Goal: Navigation & Orientation: Find specific page/section

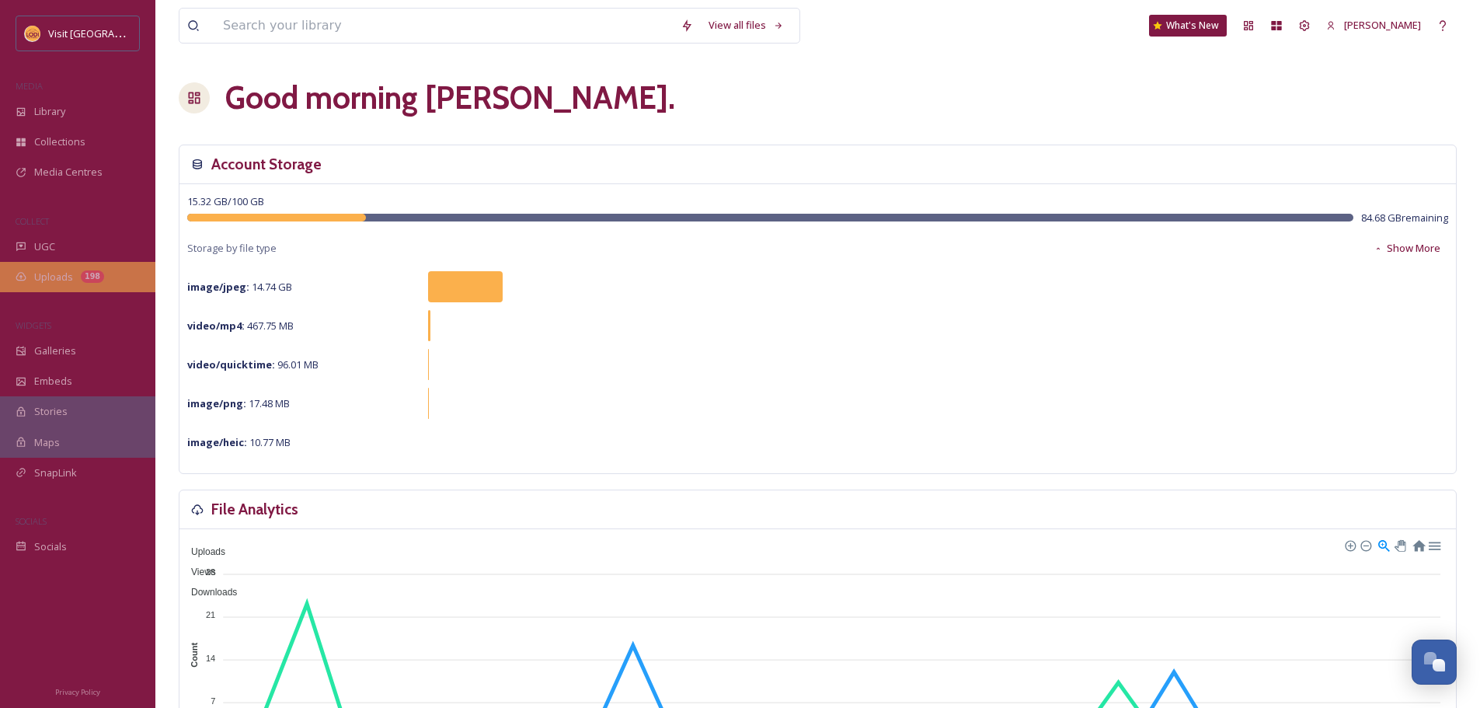
click at [72, 271] on span "Uploads" at bounding box center [53, 277] width 39 height 15
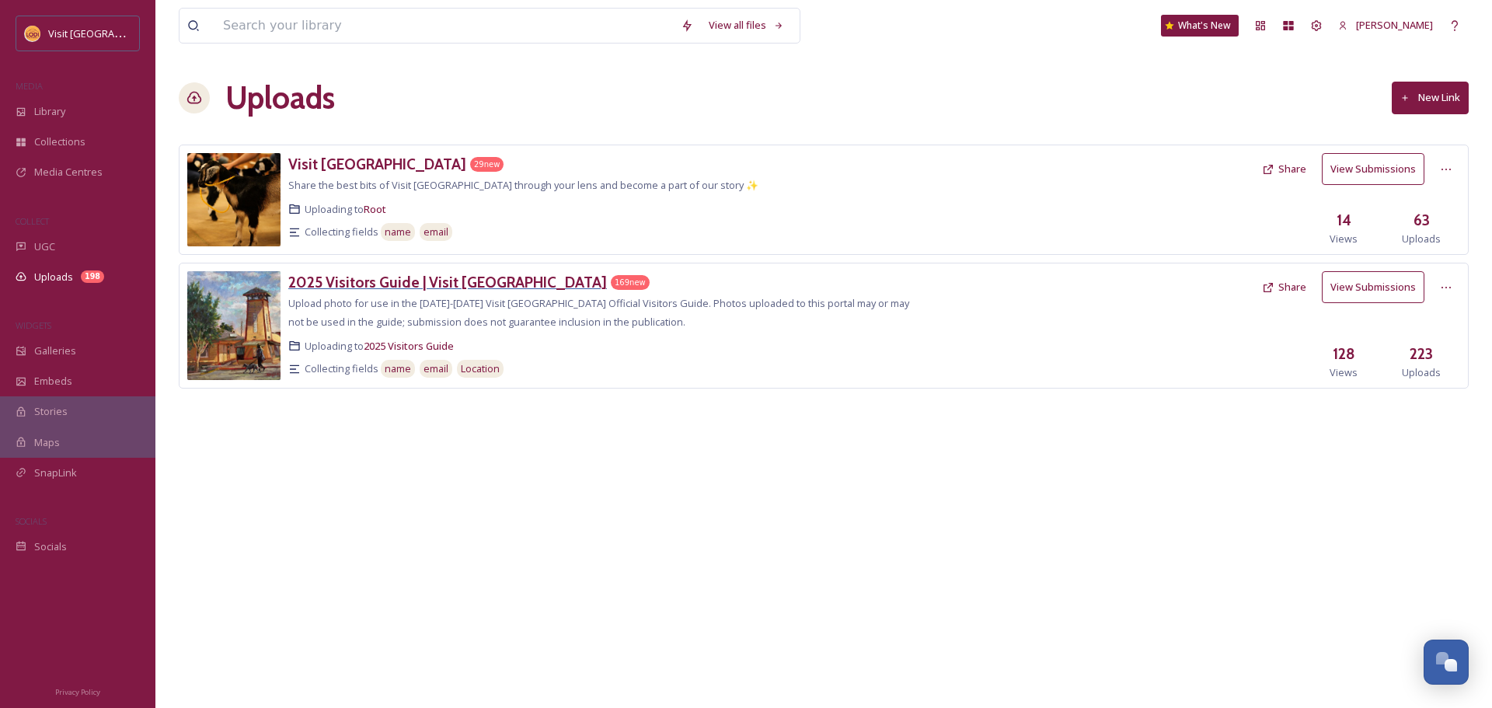
click at [430, 279] on h3 "2025 Visitors Guide | Visit [GEOGRAPHIC_DATA]" at bounding box center [447, 282] width 319 height 19
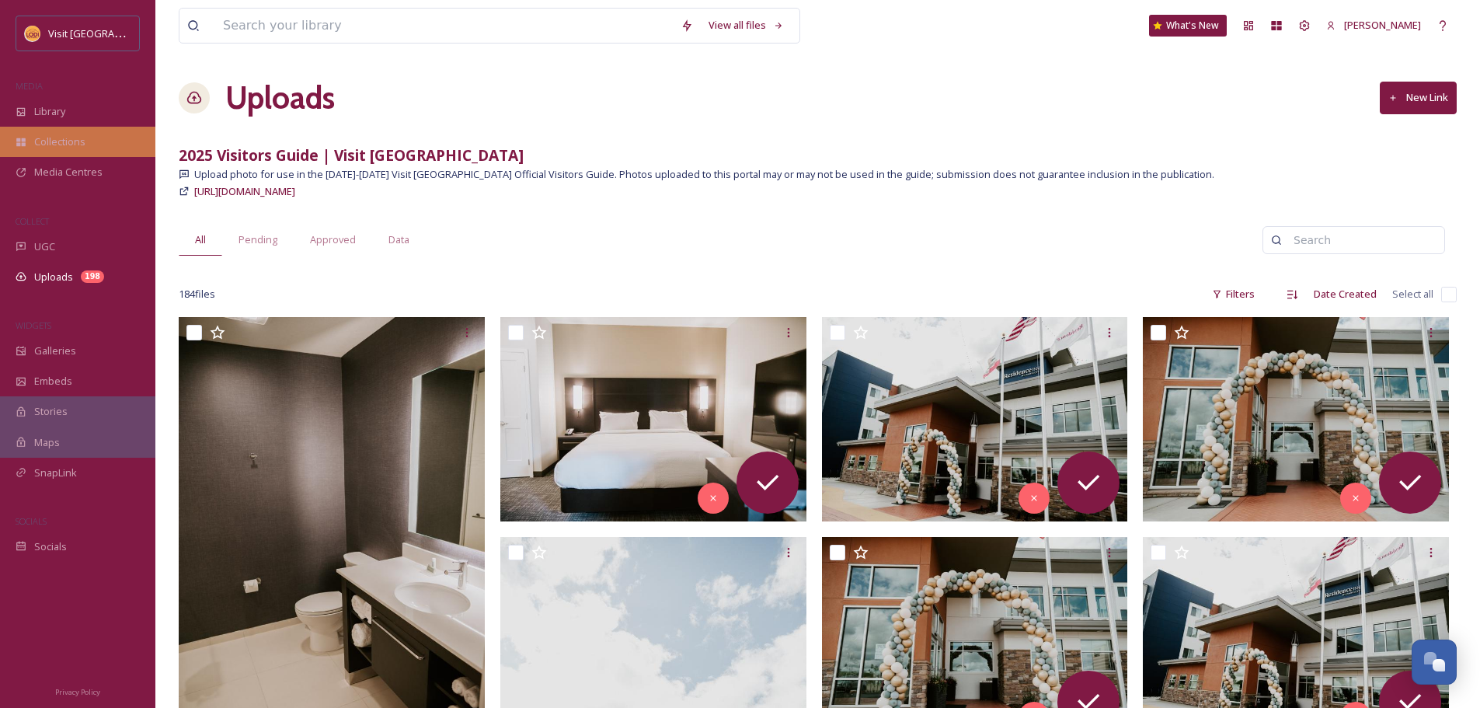
click at [47, 133] on div "Collections" at bounding box center [77, 142] width 155 height 30
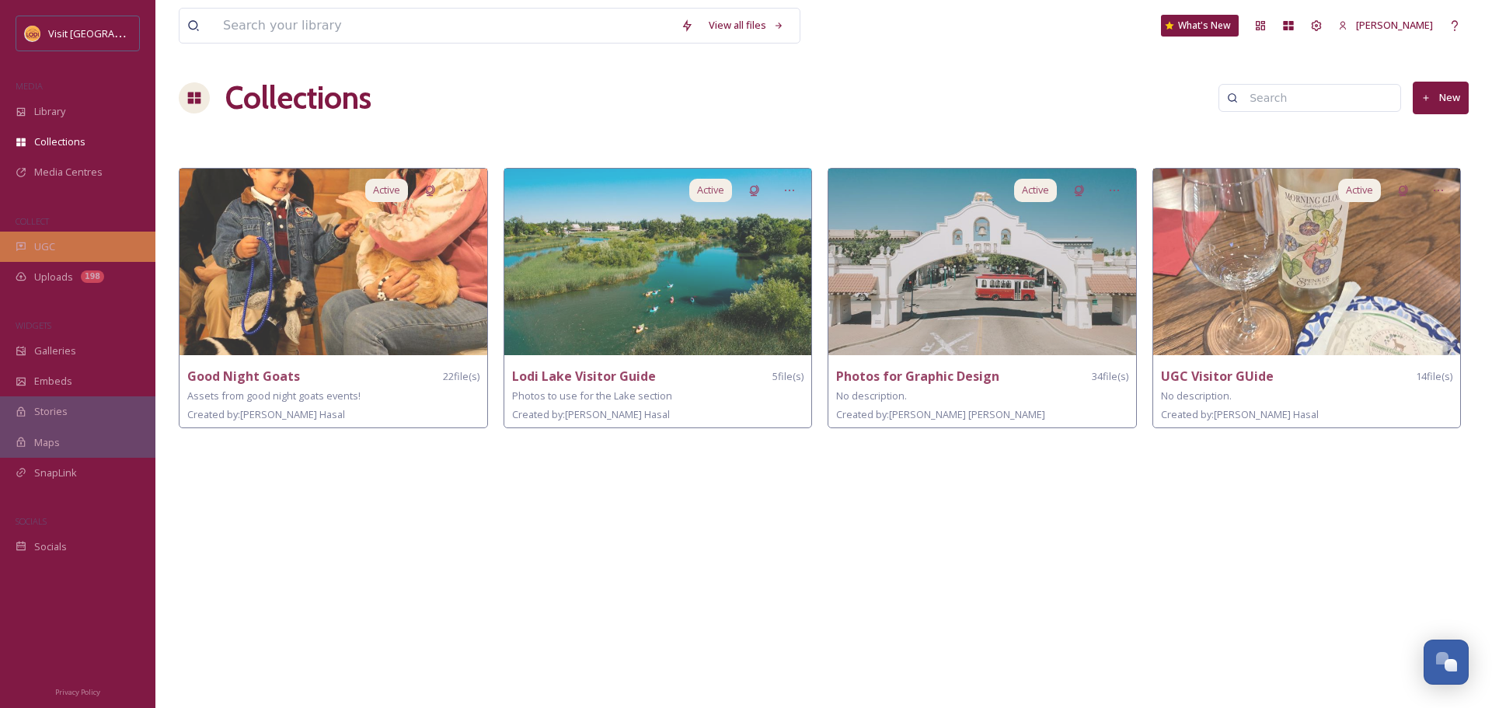
click at [75, 252] on div "UGC" at bounding box center [77, 247] width 155 height 30
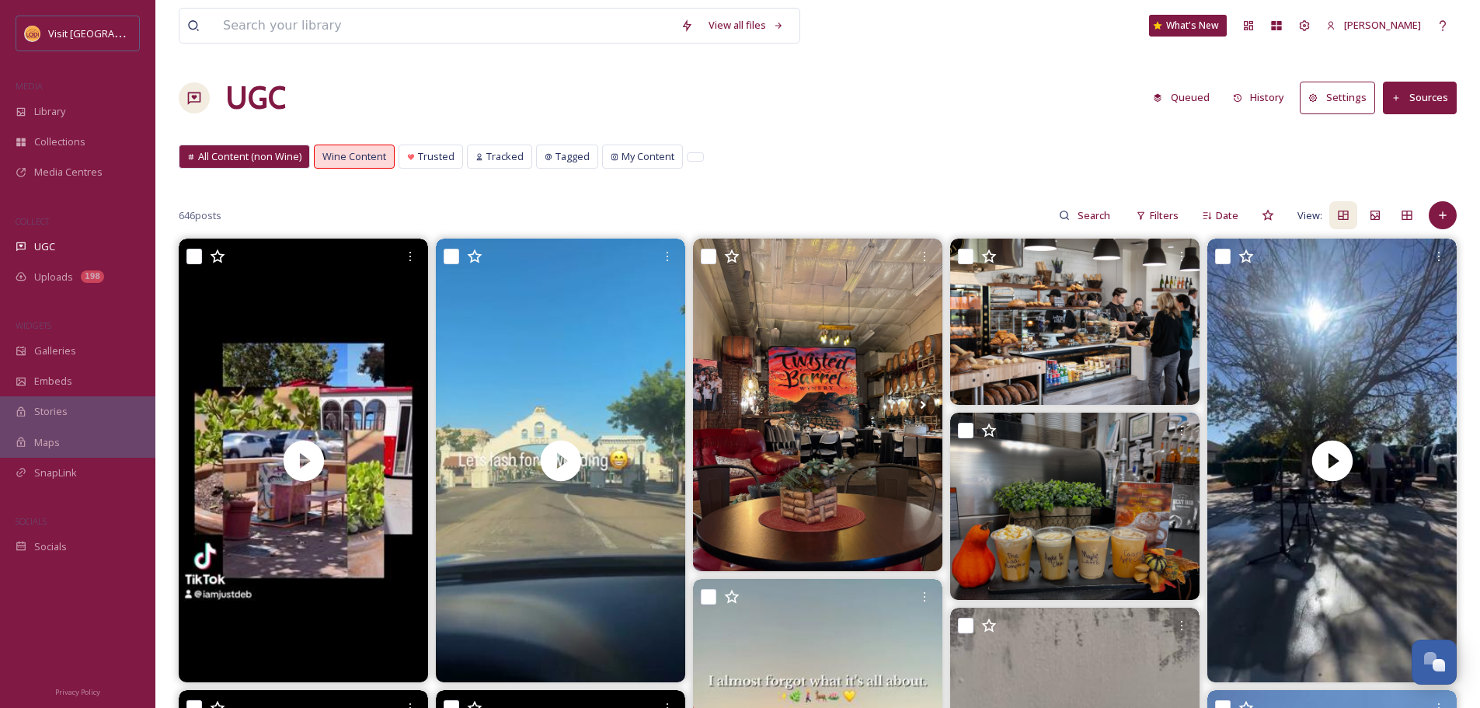
click at [262, 155] on span "All Content (non Wine)" at bounding box center [249, 156] width 103 height 15
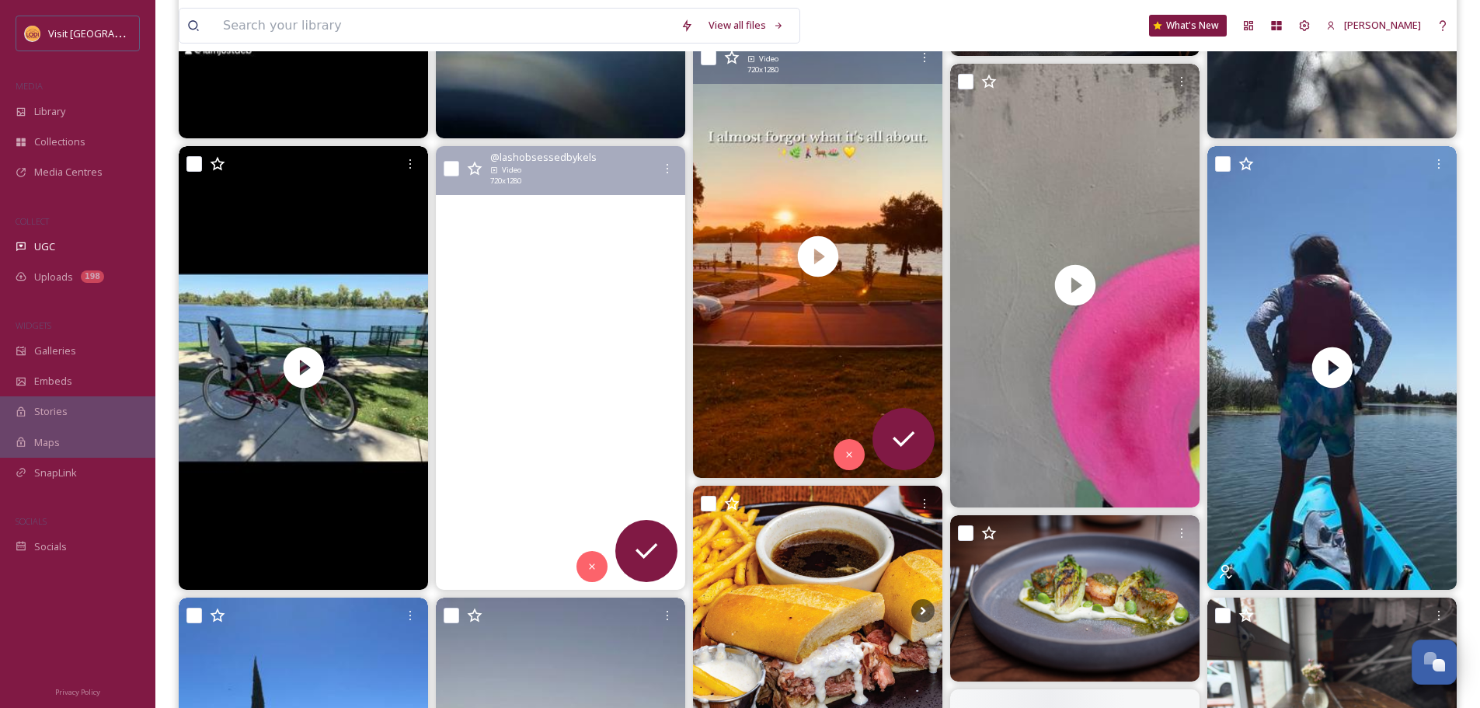
scroll to position [78, 0]
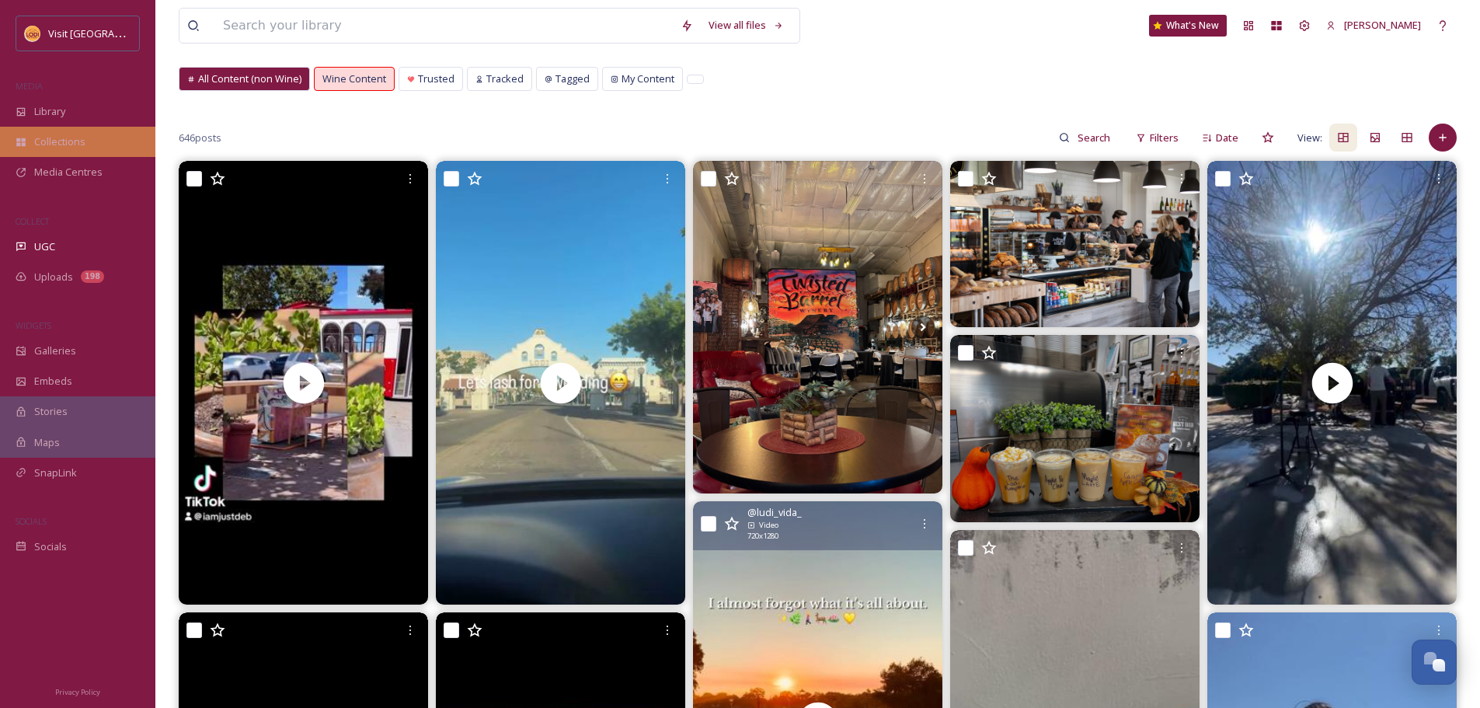
click at [96, 145] on div "Collections" at bounding box center [77, 142] width 155 height 30
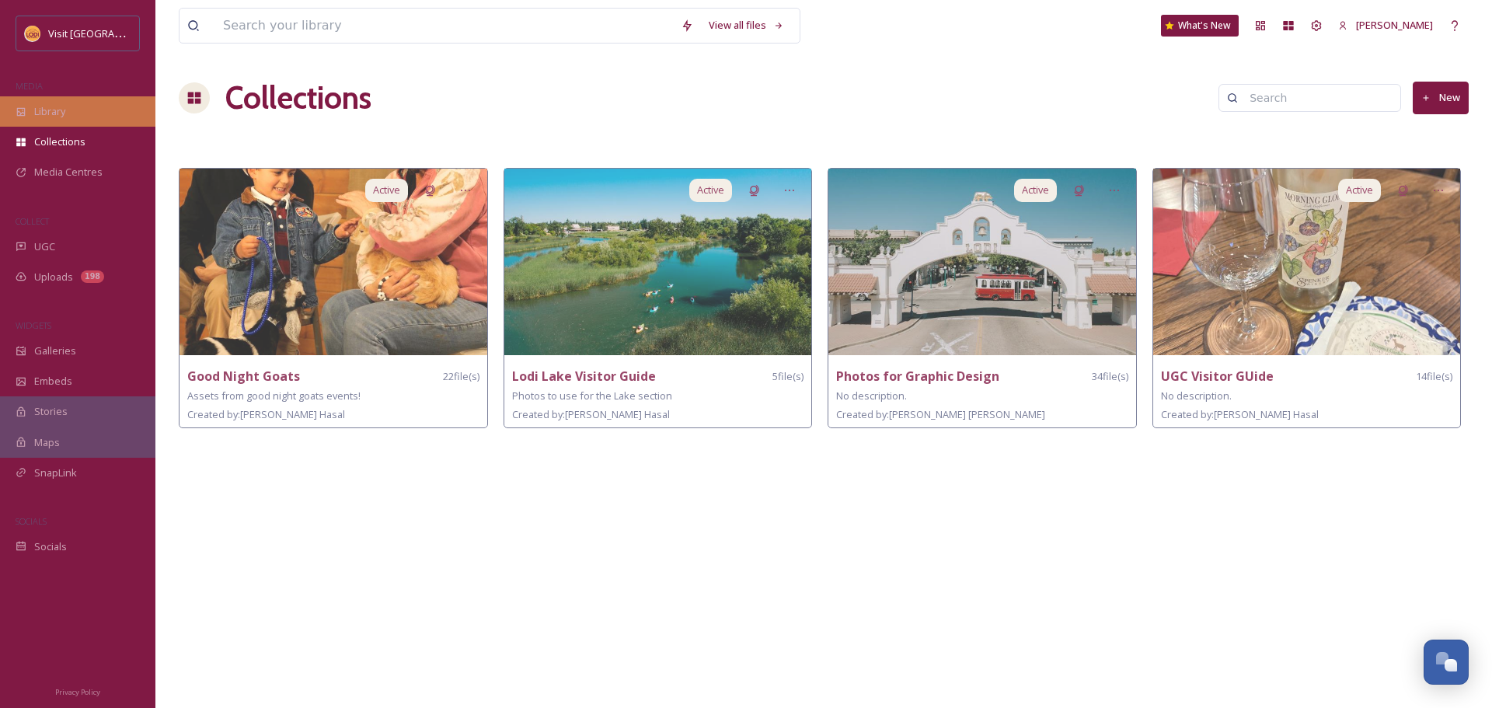
click at [47, 124] on div "Library" at bounding box center [77, 111] width 155 height 30
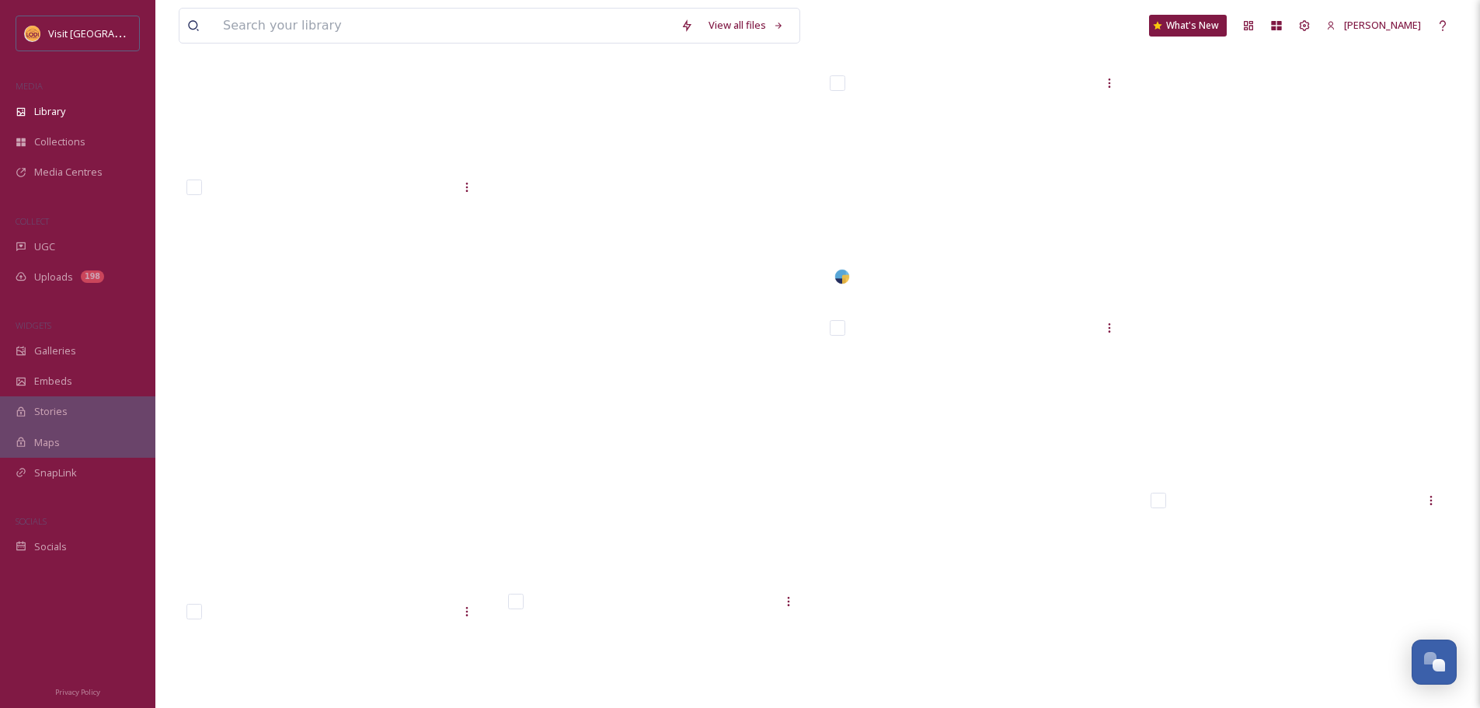
scroll to position [14783, 0]
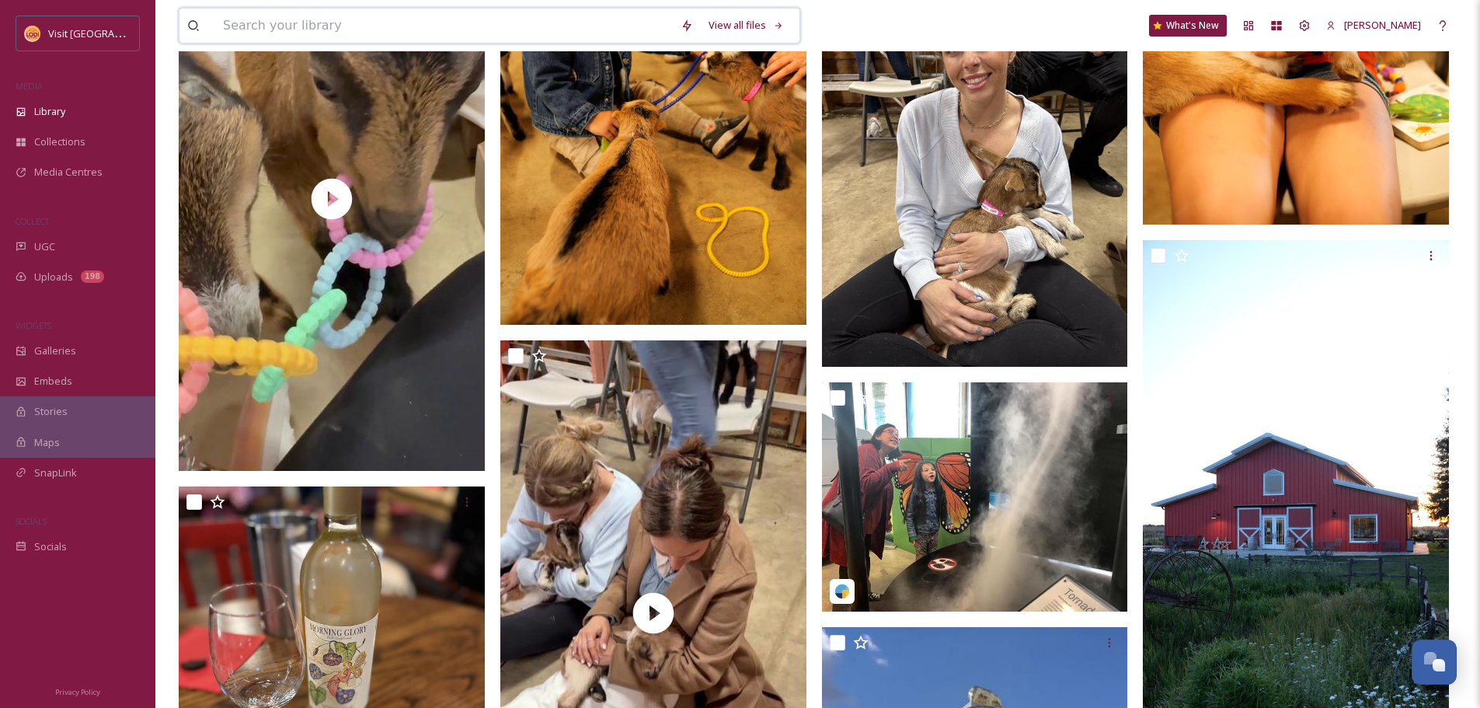
click at [495, 33] on input at bounding box center [444, 26] width 458 height 34
type input "[PERSON_NAME]'s"
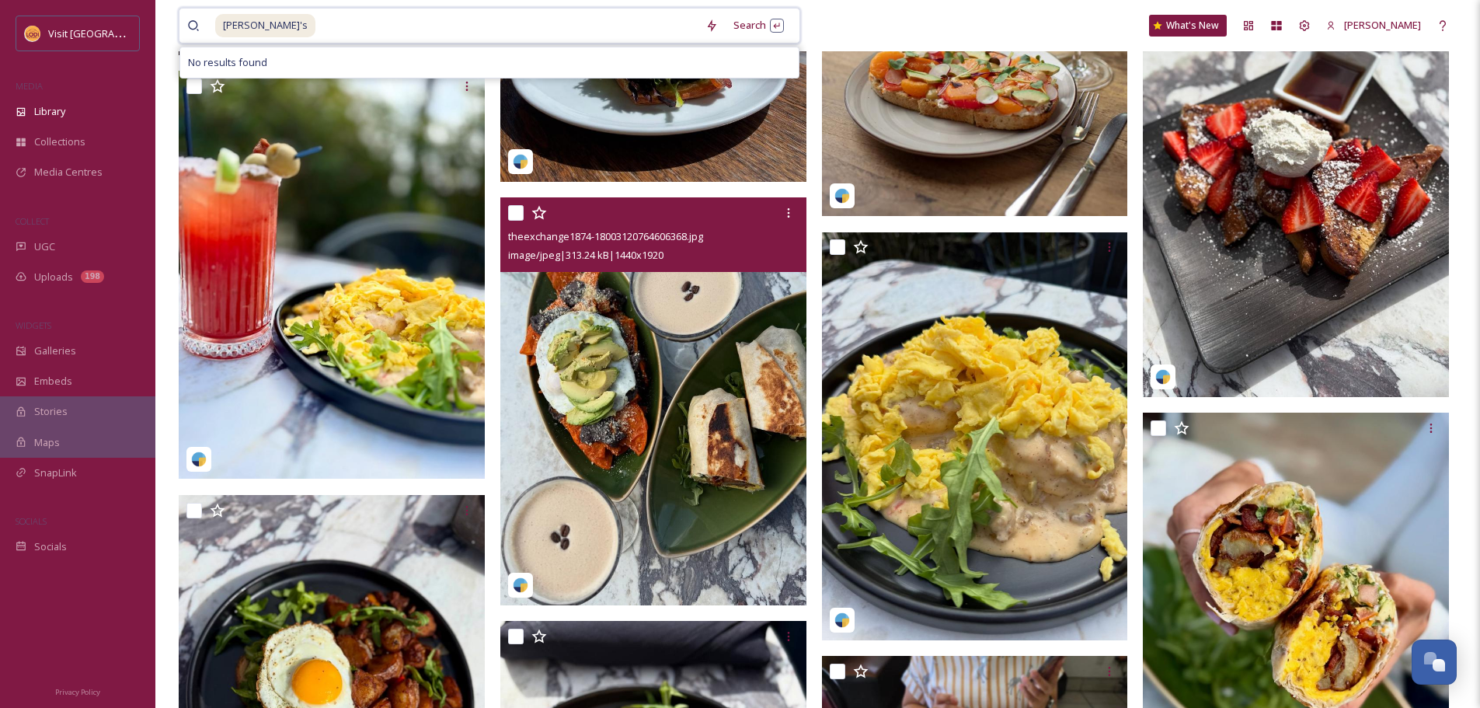
scroll to position [4448, 0]
